Goal: Task Accomplishment & Management: Complete application form

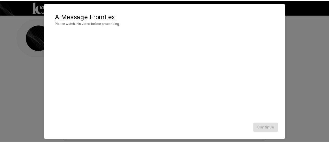
scroll to position [26, 0]
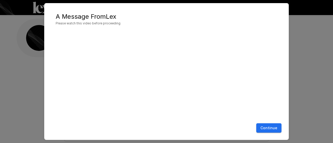
click at [275, 131] on button "Continue" at bounding box center [268, 129] width 25 height 10
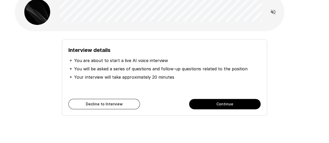
click at [252, 104] on button "Continue" at bounding box center [225, 104] width 72 height 10
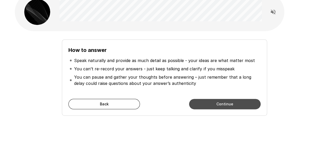
click at [245, 100] on button "Continue" at bounding box center [225, 104] width 72 height 10
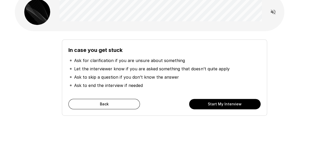
click at [245, 100] on button "Start My Interview" at bounding box center [225, 104] width 72 height 10
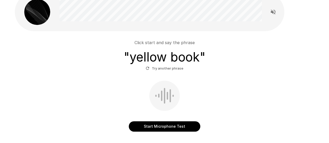
click at [184, 123] on button "Start Microphone Test" at bounding box center [165, 126] width 72 height 10
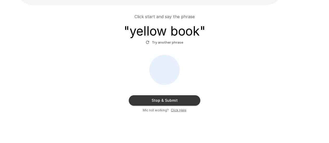
click at [180, 98] on button "Stop & Submit" at bounding box center [165, 100] width 72 height 10
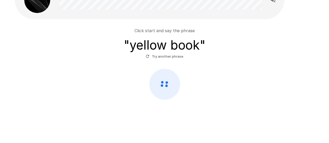
scroll to position [52, 0]
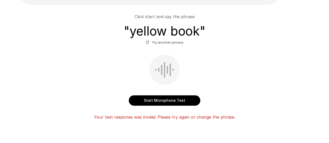
click at [188, 101] on button "Start Microphone Test" at bounding box center [165, 100] width 72 height 10
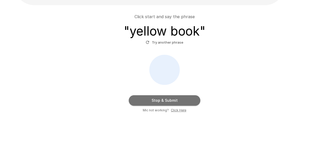
click at [188, 101] on button "Stop & Submit" at bounding box center [165, 100] width 72 height 10
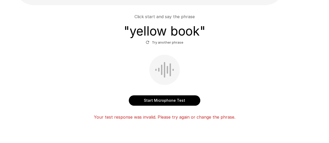
click at [188, 101] on button "Start Microphone Test" at bounding box center [165, 100] width 72 height 10
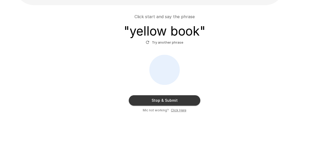
click at [182, 100] on button "Stop & Submit" at bounding box center [165, 100] width 72 height 10
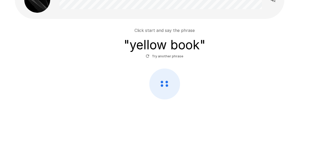
scroll to position [38, 0]
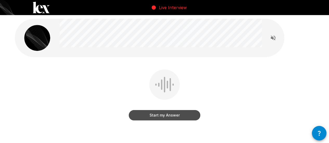
click at [155, 117] on button "Start my Answer" at bounding box center [165, 115] width 72 height 10
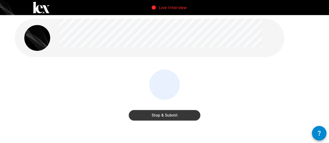
click at [180, 115] on button "Stop & Submit" at bounding box center [165, 115] width 72 height 10
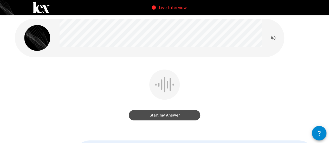
click at [166, 116] on button "Start my Answer" at bounding box center [165, 115] width 72 height 10
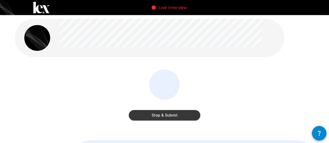
click at [166, 116] on button "Stop & Submit" at bounding box center [165, 115] width 72 height 10
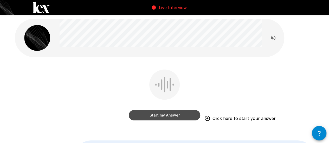
click at [179, 113] on button "Start my Answer" at bounding box center [165, 115] width 72 height 10
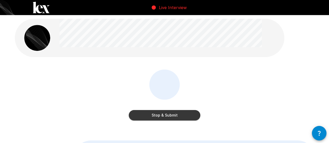
click at [179, 113] on button "Stop & Submit" at bounding box center [165, 115] width 72 height 10
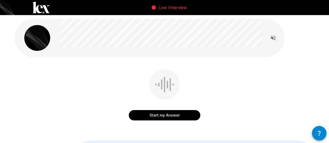
click at [172, 111] on button "Start my Answer" at bounding box center [165, 115] width 72 height 10
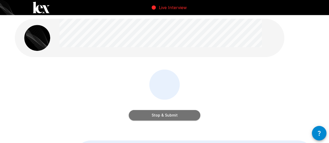
click at [170, 114] on button "Stop & Submit" at bounding box center [165, 115] width 72 height 10
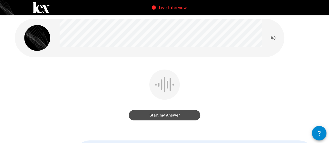
click at [178, 117] on button "Start my Answer" at bounding box center [165, 115] width 72 height 10
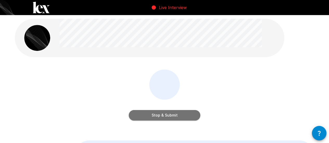
click at [178, 117] on button "Stop & Submit" at bounding box center [165, 115] width 72 height 10
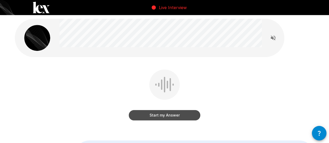
click at [190, 112] on button "Start my Answer" at bounding box center [165, 115] width 72 height 10
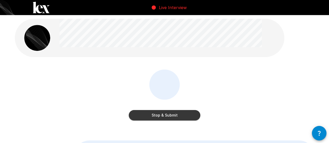
click at [190, 112] on button "Stop & Submit" at bounding box center [165, 115] width 72 height 10
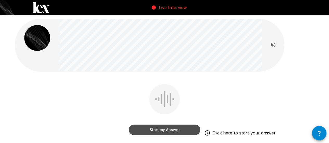
click at [190, 131] on button "Start my Answer" at bounding box center [165, 130] width 72 height 10
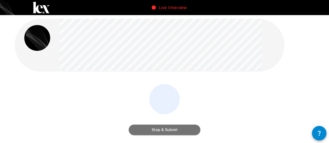
click at [190, 131] on button "Stop & Submit" at bounding box center [165, 130] width 72 height 10
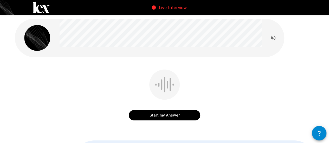
click at [184, 114] on button "Start my Answer" at bounding box center [165, 115] width 72 height 10
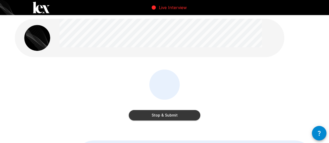
click at [184, 114] on button "Stop & Submit" at bounding box center [165, 115] width 72 height 10
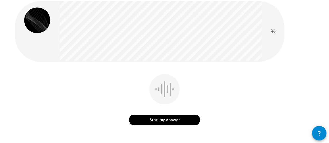
scroll to position [26, 0]
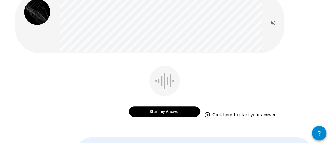
click at [177, 114] on button "Start my Answer" at bounding box center [165, 112] width 72 height 10
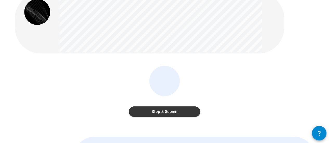
click at [192, 113] on button "Stop & Submit" at bounding box center [165, 112] width 72 height 10
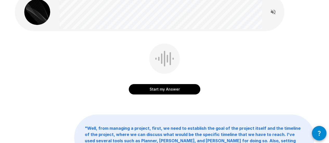
scroll to position [0, 0]
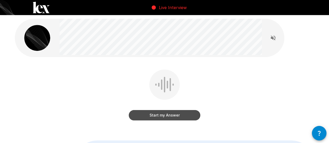
click at [182, 117] on button "Start my Answer" at bounding box center [165, 115] width 72 height 10
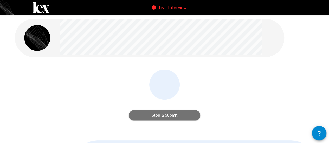
click at [182, 117] on button "Stop & Submit" at bounding box center [165, 115] width 72 height 10
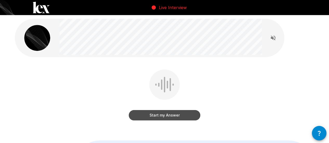
click at [189, 116] on button "Start my Answer" at bounding box center [165, 115] width 72 height 10
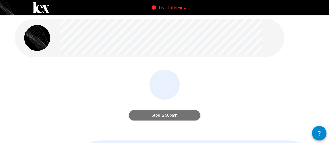
click at [189, 116] on button "Stop & Submit" at bounding box center [165, 115] width 72 height 10
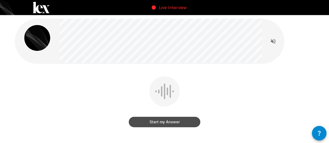
click at [174, 125] on button "Start my Answer" at bounding box center [165, 122] width 72 height 10
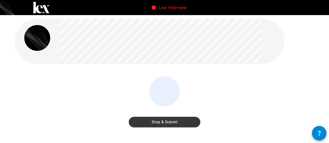
click at [173, 125] on button "Stop & Submit" at bounding box center [165, 122] width 72 height 10
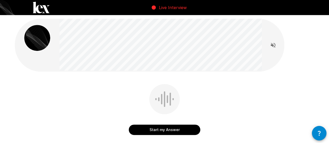
click at [175, 130] on button "Start my Answer" at bounding box center [165, 130] width 72 height 10
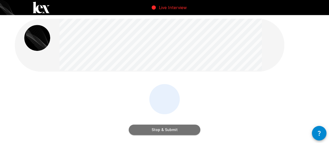
click at [175, 130] on button "Stop & Submit" at bounding box center [165, 130] width 72 height 10
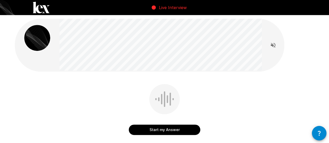
click at [176, 128] on button "Start my Answer" at bounding box center [165, 130] width 72 height 10
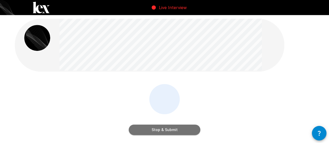
click at [176, 128] on button "Stop & Submit" at bounding box center [165, 130] width 72 height 10
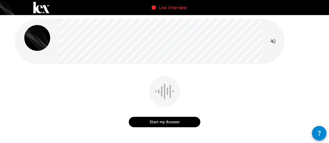
click at [182, 121] on button "Start my Answer" at bounding box center [165, 122] width 72 height 10
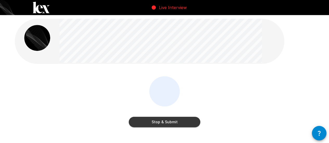
click at [182, 121] on button "Stop & Submit" at bounding box center [165, 122] width 72 height 10
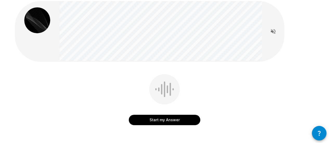
scroll to position [26, 0]
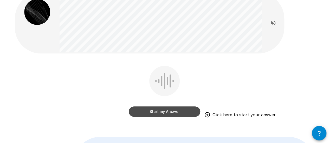
click at [186, 112] on button "Start my Answer" at bounding box center [165, 112] width 72 height 10
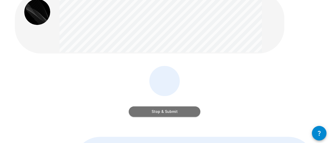
click at [186, 112] on button "Stop & Submit" at bounding box center [165, 112] width 72 height 10
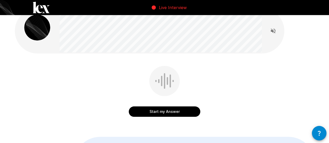
scroll to position [0, 0]
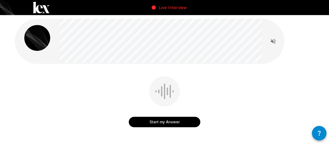
click at [181, 120] on button "Start my Answer" at bounding box center [165, 122] width 72 height 10
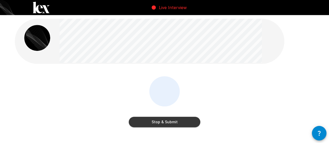
click at [181, 120] on button "Stop & Submit" at bounding box center [165, 122] width 72 height 10
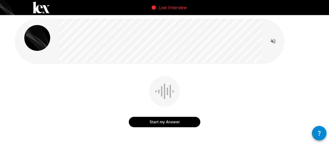
click at [195, 120] on button "Start my Answer" at bounding box center [165, 122] width 72 height 10
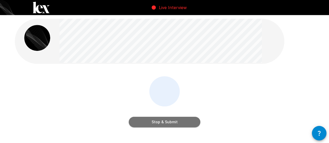
click at [195, 120] on button "Stop & Submit" at bounding box center [165, 122] width 72 height 10
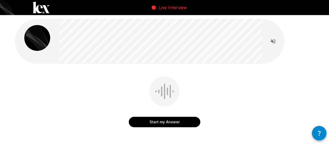
click at [180, 124] on button "Start my Answer" at bounding box center [165, 122] width 72 height 10
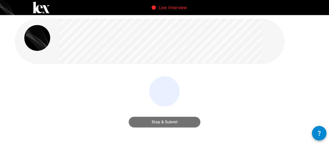
click at [180, 124] on button "Stop & Submit" at bounding box center [165, 122] width 72 height 10
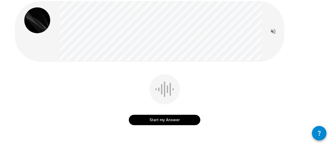
scroll to position [26, 0]
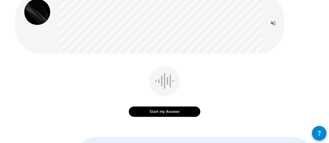
click at [167, 111] on button "Start my Answer" at bounding box center [165, 112] width 72 height 10
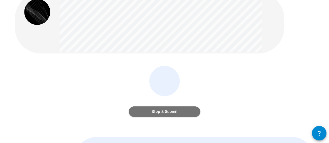
click at [191, 114] on button "Stop & Submit" at bounding box center [165, 112] width 72 height 10
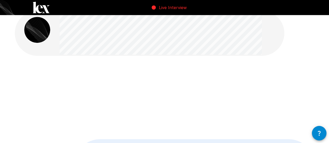
scroll to position [0, 0]
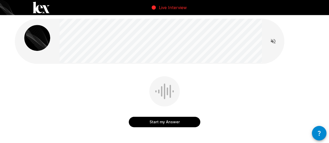
click at [184, 118] on button "Start my Answer" at bounding box center [165, 122] width 72 height 10
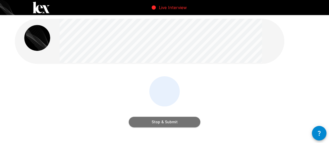
click at [184, 118] on button "Stop & Submit" at bounding box center [165, 122] width 72 height 10
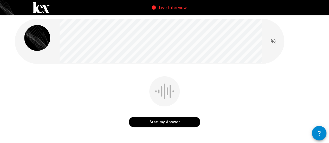
click at [187, 118] on button "Start my Answer" at bounding box center [165, 122] width 72 height 10
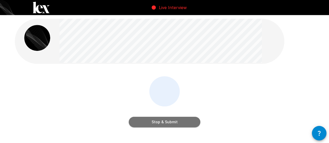
click at [192, 124] on button "Stop & Submit" at bounding box center [165, 122] width 72 height 10
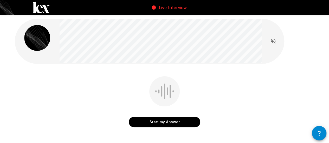
click at [184, 124] on button "Start my Answer" at bounding box center [165, 122] width 72 height 10
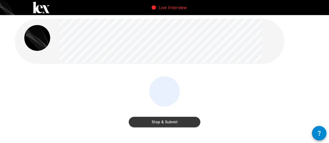
click at [184, 124] on button "Stop & Submit" at bounding box center [165, 122] width 72 height 10
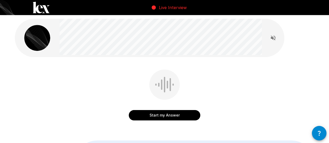
click at [164, 118] on button "Start my Answer" at bounding box center [165, 115] width 72 height 10
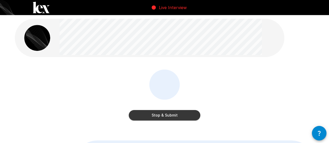
click at [193, 114] on button "Stop & Submit" at bounding box center [165, 115] width 72 height 10
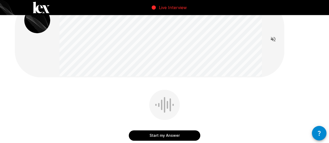
scroll to position [26, 0]
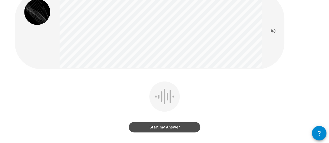
click at [187, 124] on button "Start my Answer" at bounding box center [165, 127] width 72 height 10
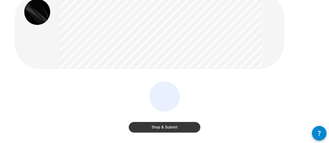
click at [187, 124] on button "Stop & Submit" at bounding box center [165, 127] width 72 height 10
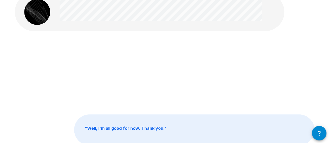
scroll to position [20, 0]
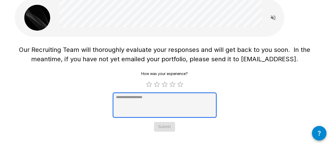
click at [146, 105] on textarea at bounding box center [165, 105] width 104 height 25
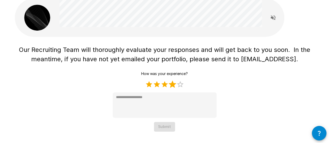
click at [170, 85] on label "4 Stars" at bounding box center [173, 85] width 8 height 8
type textarea "*"
click at [170, 125] on button "Submit" at bounding box center [164, 127] width 21 height 10
